Goal: Task Accomplishment & Management: Manage account settings

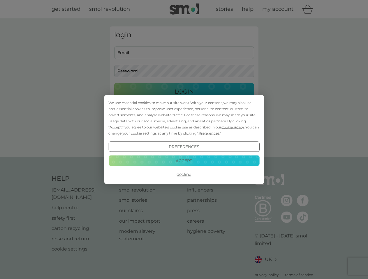
click at [233, 127] on span "Cookie Policy" at bounding box center [232, 127] width 22 height 4
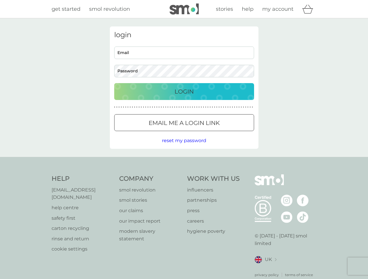
click at [208, 133] on div "login Email Password Login ● ● ● ● ● ● ● ● ● ● ● ● ● ● ● ● ● ● ● ● ● ● ● ● ● ● …" at bounding box center [184, 87] width 148 height 123
click at [184, 147] on div "login Email Password Login ● ● ● ● ● ● ● ● ● ● ● ● ● ● ● ● ● ● ● ● ● ● ● ● ● ● …" at bounding box center [184, 87] width 148 height 123
click at [184, 175] on div "Help [EMAIL_ADDRESS][DOMAIN_NAME] help centre safety first carton recycling rin…" at bounding box center [184, 226] width 265 height 103
click at [184, 161] on div "Help [EMAIL_ADDRESS][DOMAIN_NAME] help centre safety first carton recycling rin…" at bounding box center [184, 226] width 368 height 138
